Goal: Check status: Check status

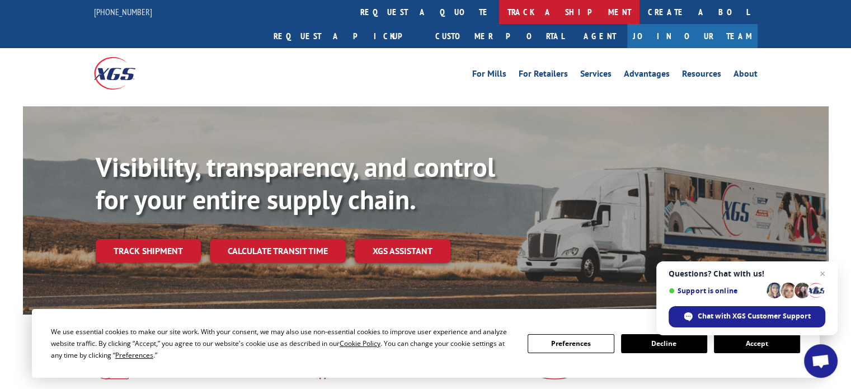
click at [499, 12] on link "track a shipment" at bounding box center [569, 12] width 140 height 24
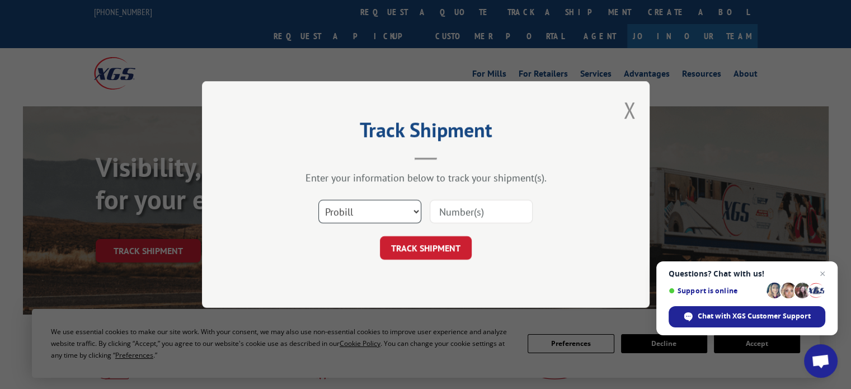
click at [416, 213] on select "Select category... Probill BOL PO" at bounding box center [369, 211] width 103 height 23
click at [318, 200] on select "Select category... Probill BOL PO" at bounding box center [369, 211] width 103 height 23
click at [363, 212] on select "Select category... Probill BOL PO" at bounding box center [369, 211] width 103 height 23
select select "probill"
click at [318, 200] on select "Select category... Probill BOL PO" at bounding box center [369, 211] width 103 height 23
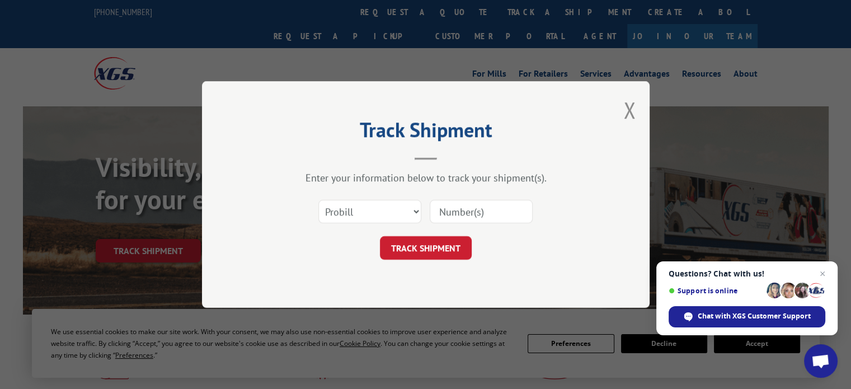
click at [451, 214] on input at bounding box center [481, 211] width 103 height 23
paste input "TFD-040248.A"
type input "TFD-040248.A"
click at [442, 250] on button "TRACK SHIPMENT" at bounding box center [426, 247] width 92 height 23
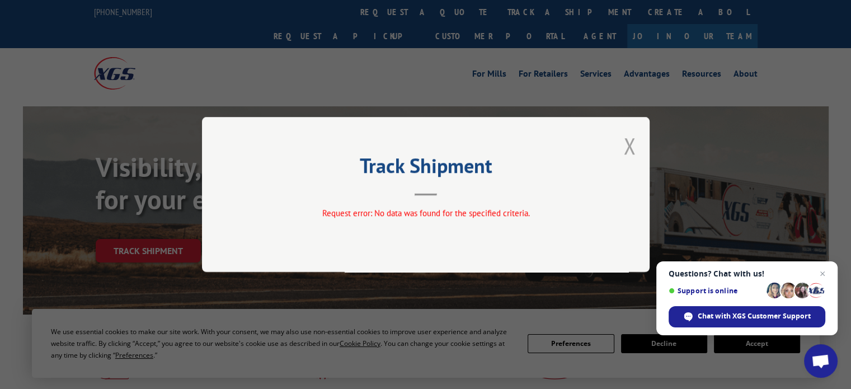
click at [628, 147] on button "Close modal" at bounding box center [629, 146] width 12 height 30
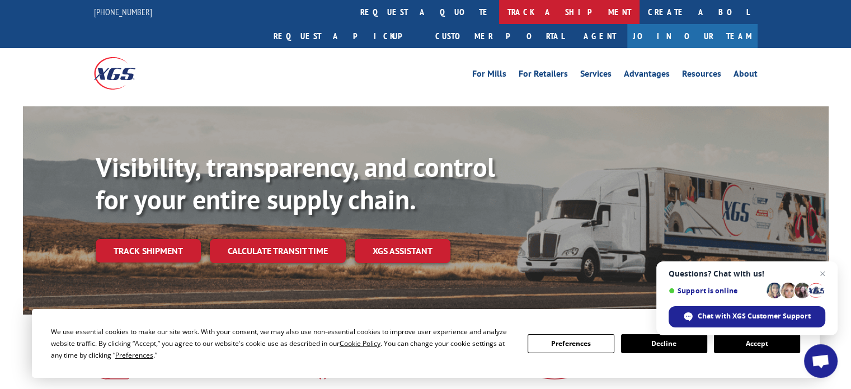
click at [499, 17] on link "track a shipment" at bounding box center [569, 12] width 140 height 24
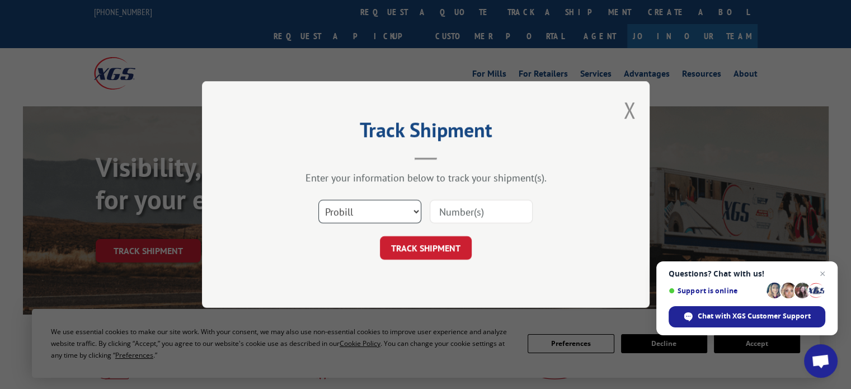
click at [380, 209] on select "Select category... Probill BOL PO" at bounding box center [369, 211] width 103 height 23
select select "bol"
click at [318, 200] on select "Select category... Probill BOL PO" at bounding box center [369, 211] width 103 height 23
click at [440, 209] on input at bounding box center [481, 211] width 103 height 23
paste input "TFD-040248.A"
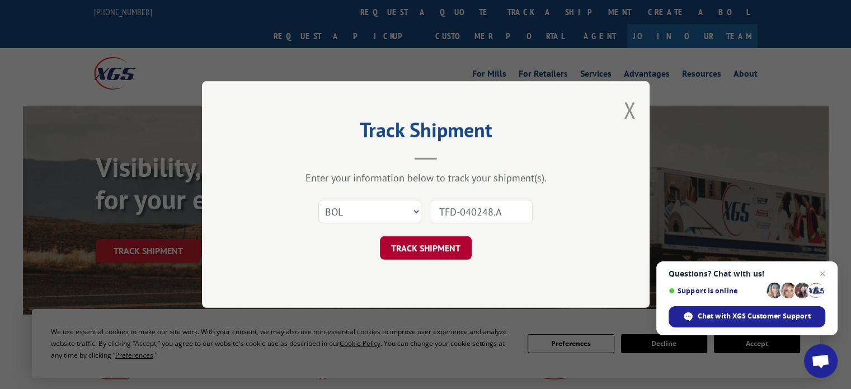
type input "TFD-040248.A"
click at [418, 249] on button "TRACK SHIPMENT" at bounding box center [426, 247] width 92 height 23
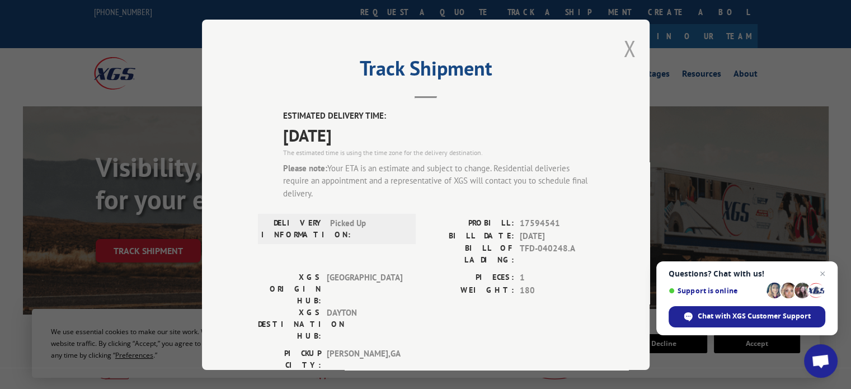
click at [625, 44] on button "Close modal" at bounding box center [629, 49] width 12 height 30
